Goal: Entertainment & Leisure: Consume media (video, audio)

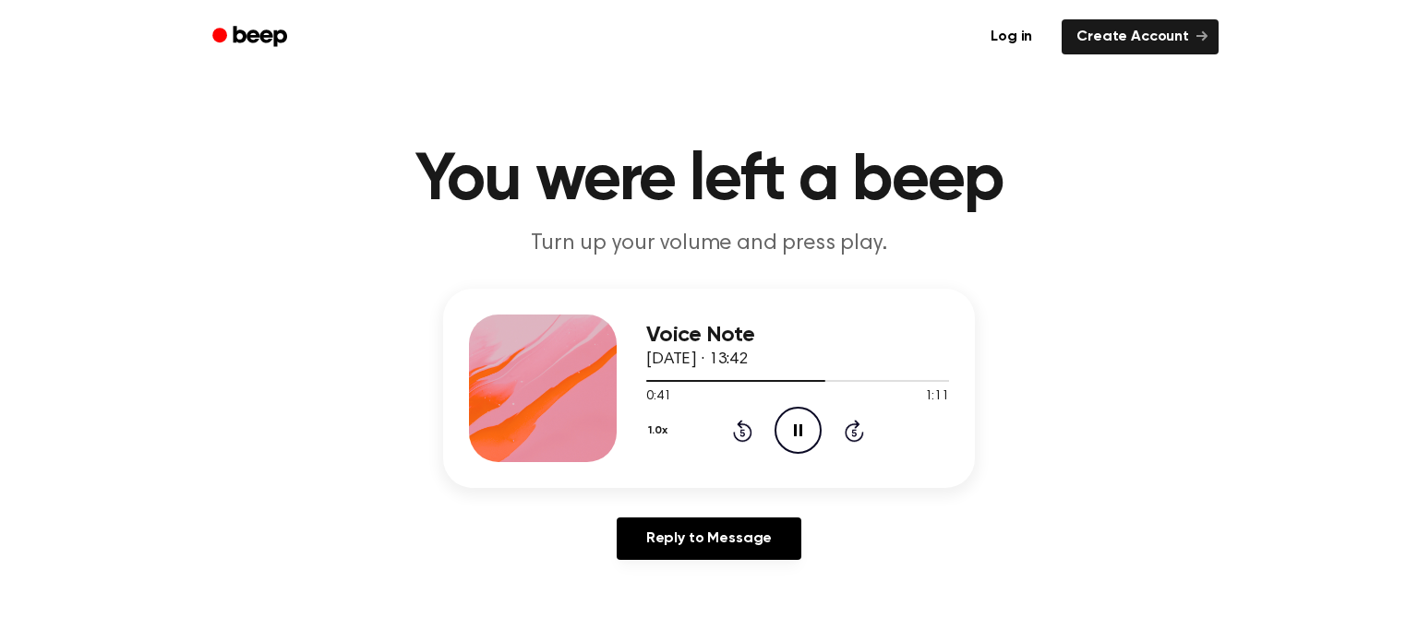
click at [797, 437] on icon "Pause Audio" at bounding box center [797, 430] width 47 height 47
click at [793, 444] on icon "Play Audio" at bounding box center [797, 430] width 47 height 47
click at [734, 437] on icon at bounding box center [742, 431] width 19 height 22
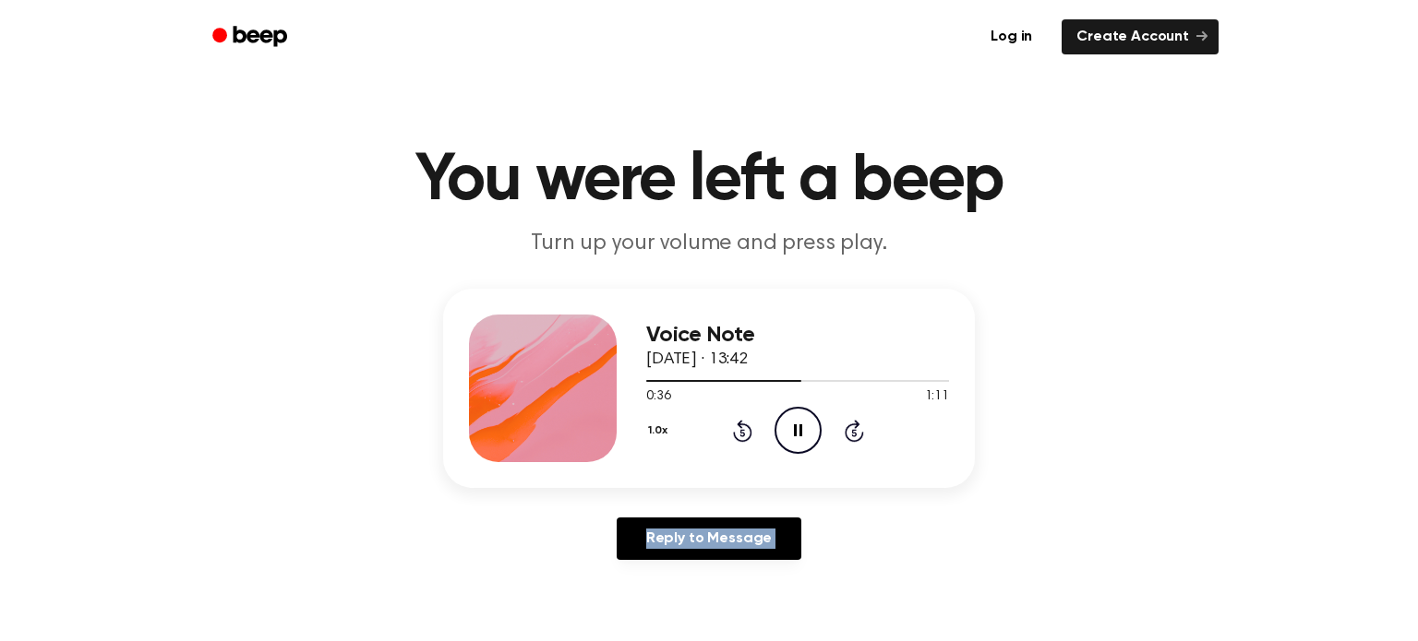
click at [734, 437] on icon at bounding box center [742, 431] width 19 height 22
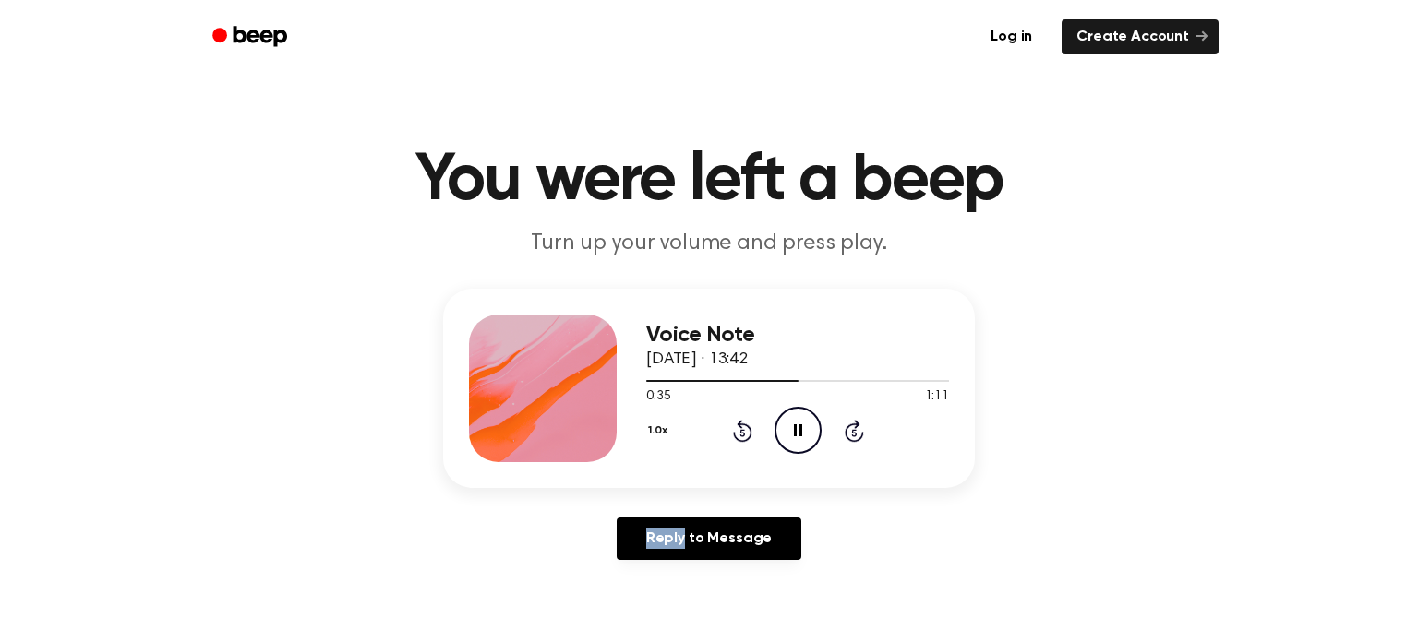
click at [801, 423] on icon "Pause Audio" at bounding box center [797, 430] width 47 height 47
click at [704, 381] on div at bounding box center [797, 381] width 303 height 2
click at [803, 437] on icon "Pause Audio" at bounding box center [797, 430] width 47 height 47
click at [739, 425] on icon at bounding box center [742, 431] width 19 height 22
click at [808, 425] on icon "Play Audio" at bounding box center [797, 430] width 47 height 47
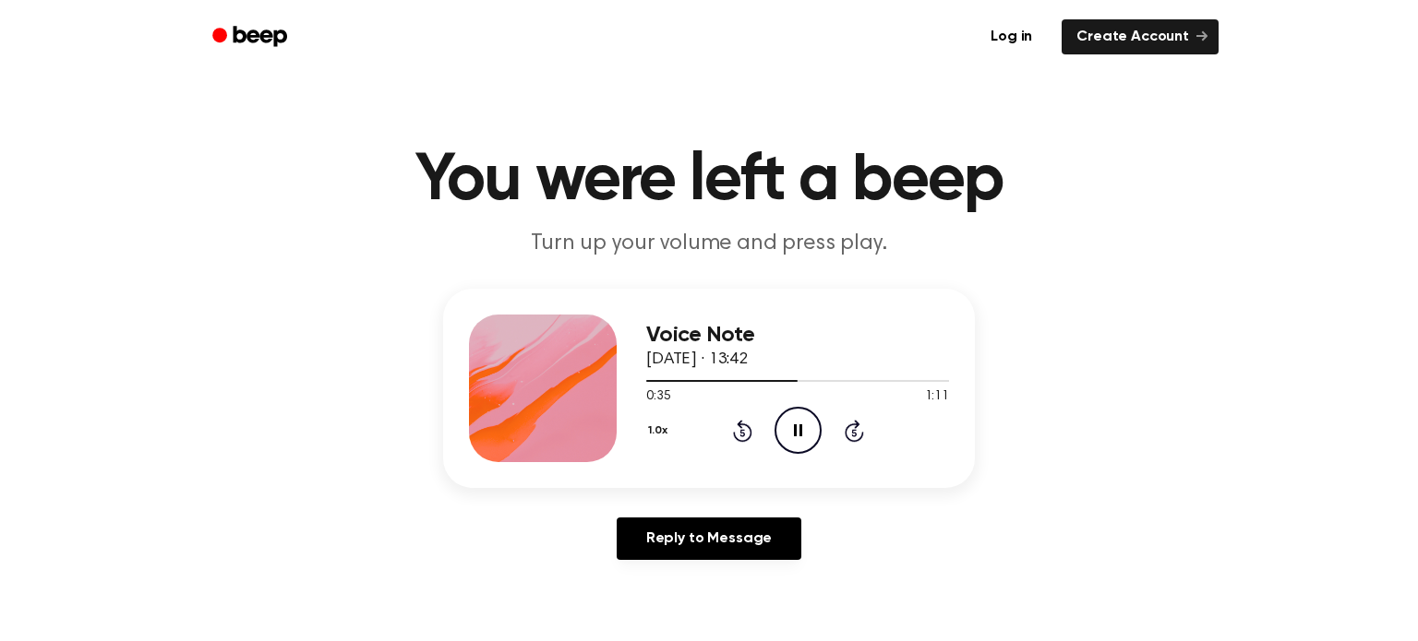
click at [737, 433] on icon "Rewind 5 seconds" at bounding box center [742, 431] width 20 height 24
click at [728, 380] on div at bounding box center [797, 381] width 303 height 2
click at [780, 377] on div at bounding box center [797, 380] width 303 height 15
click at [803, 423] on icon "Play Audio" at bounding box center [797, 430] width 47 height 47
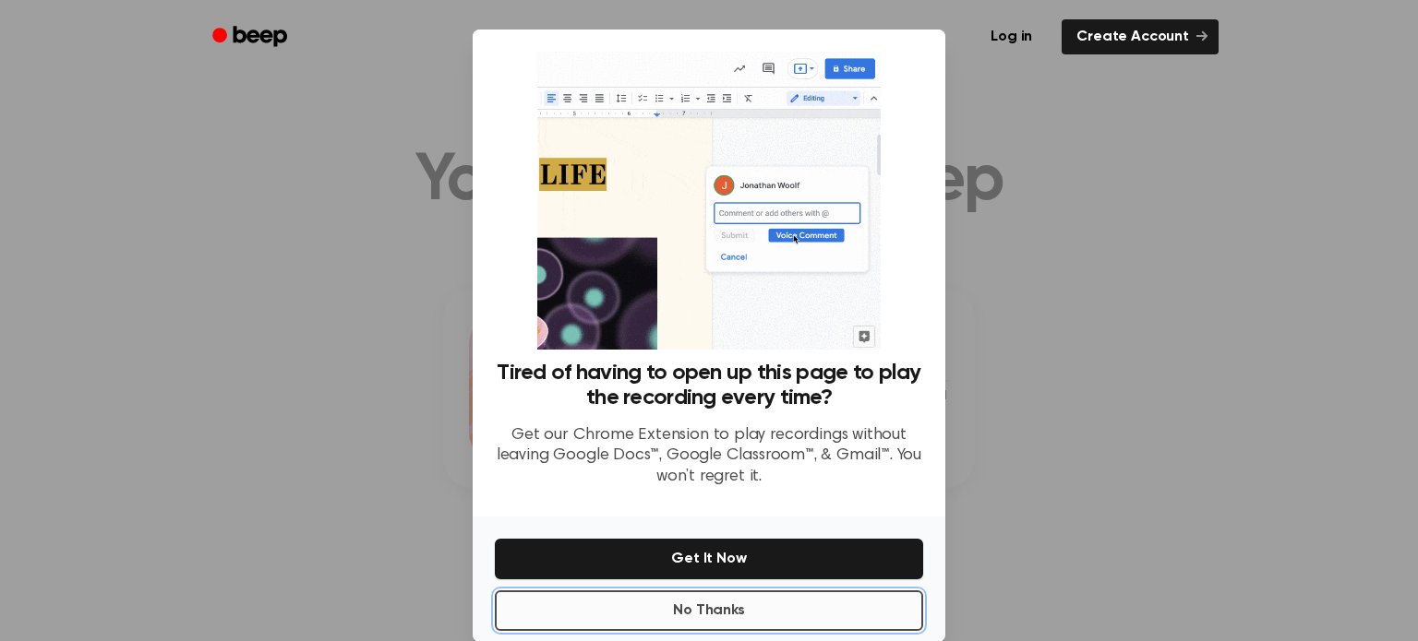
click at [717, 618] on button "No Thanks" at bounding box center [709, 611] width 428 height 41
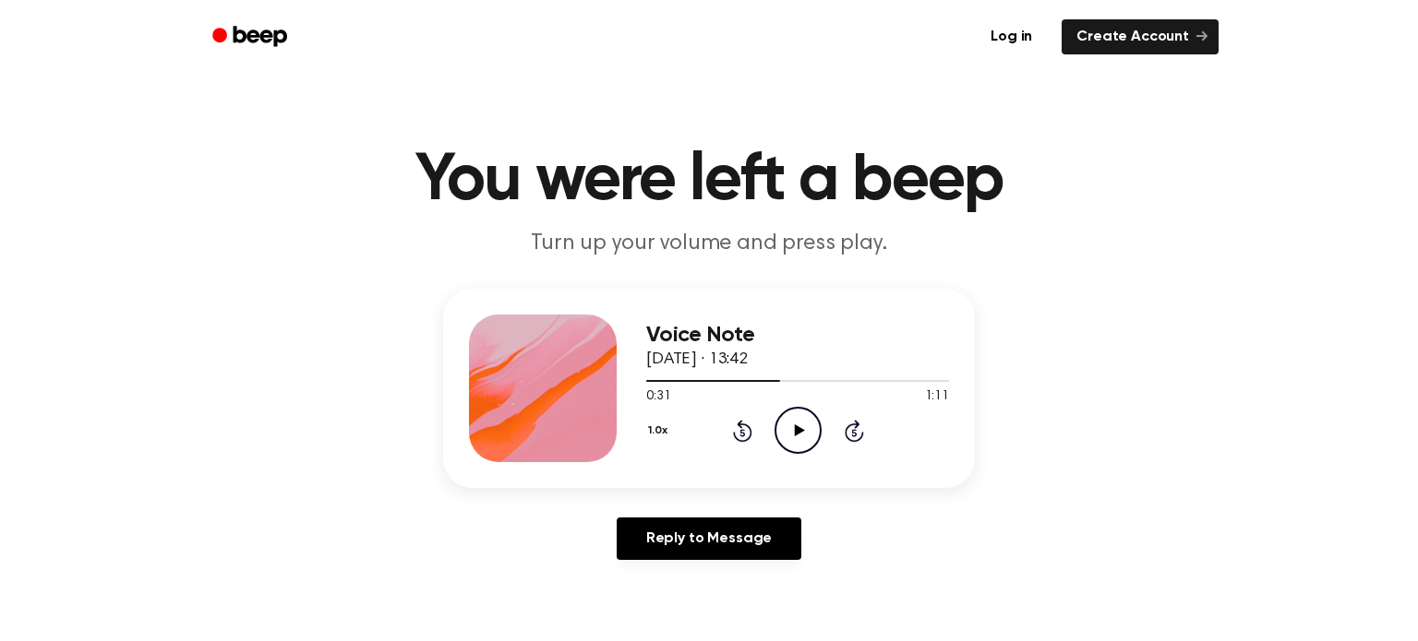
click at [791, 434] on icon "Play Audio" at bounding box center [797, 430] width 47 height 47
